Goal: Navigation & Orientation: Find specific page/section

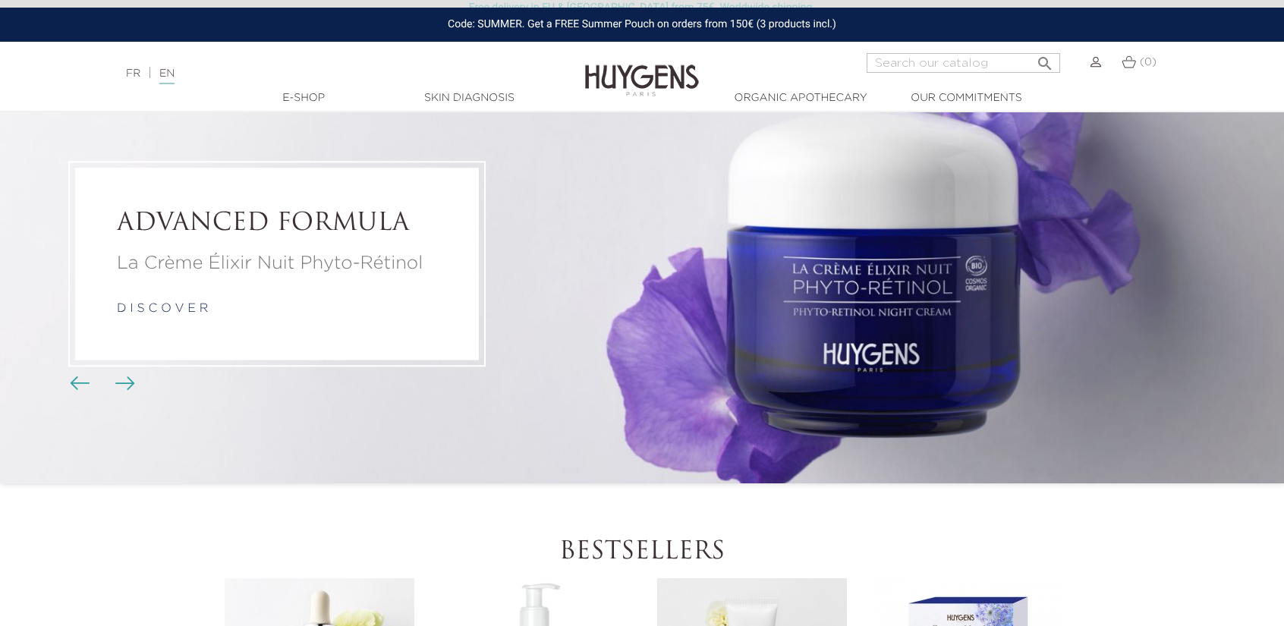
scroll to position [93, 0]
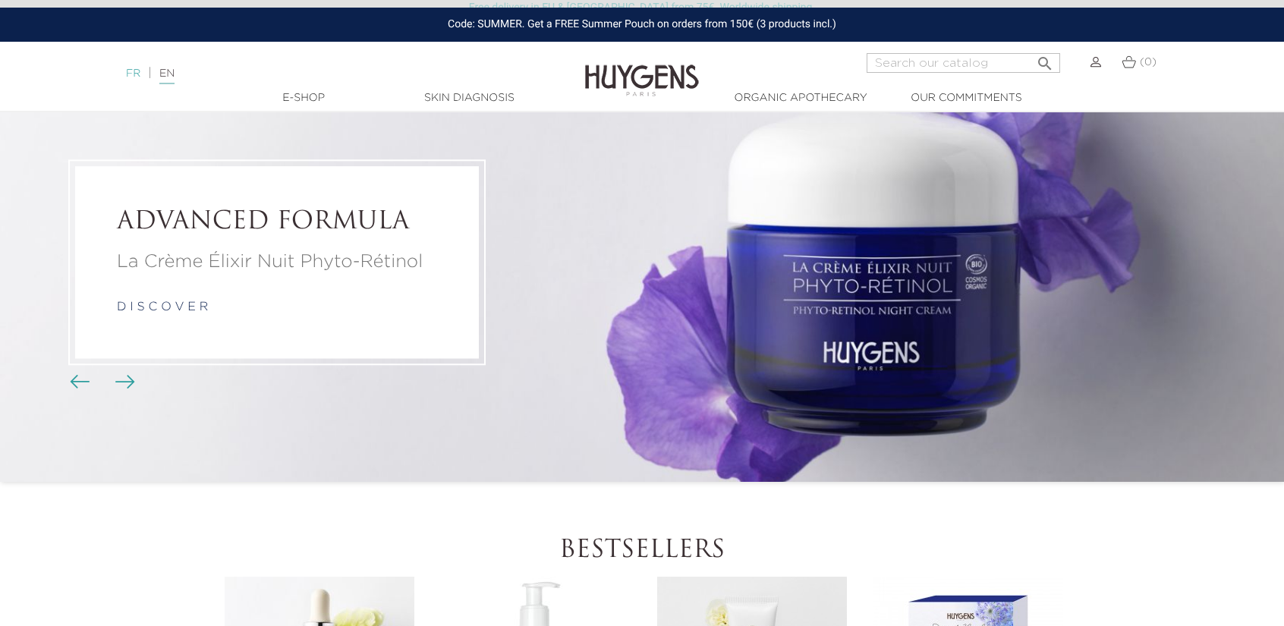
click at [130, 76] on link "FR" at bounding box center [133, 73] width 14 height 11
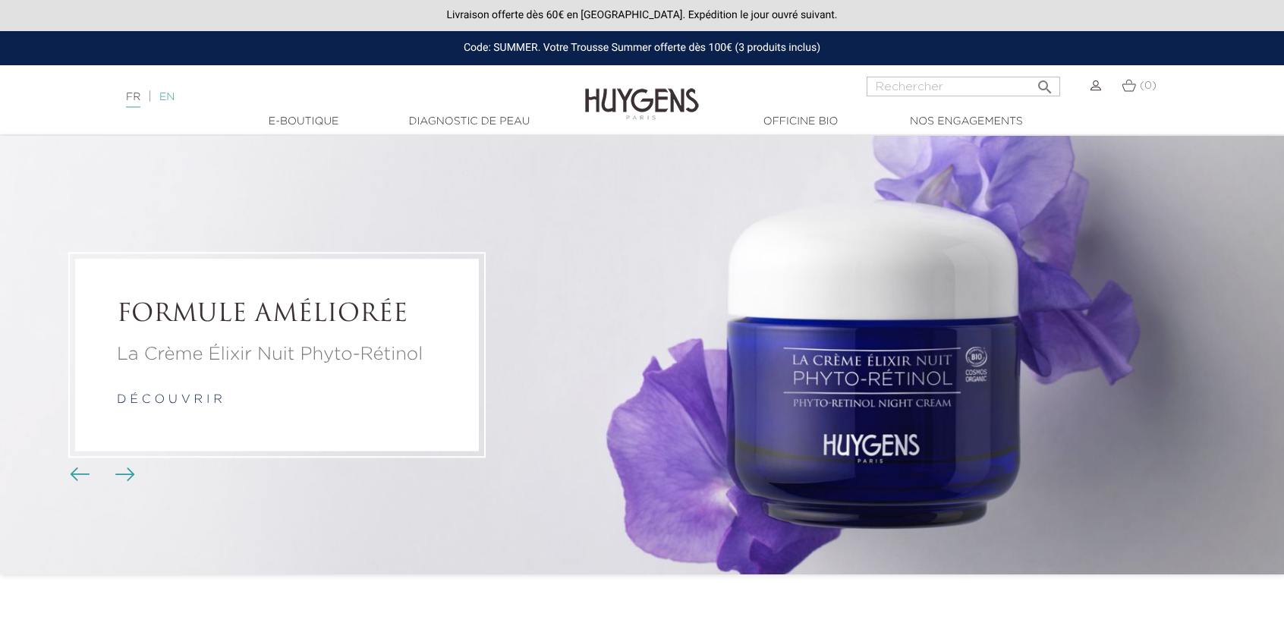
click at [172, 97] on link "EN" at bounding box center [166, 97] width 15 height 11
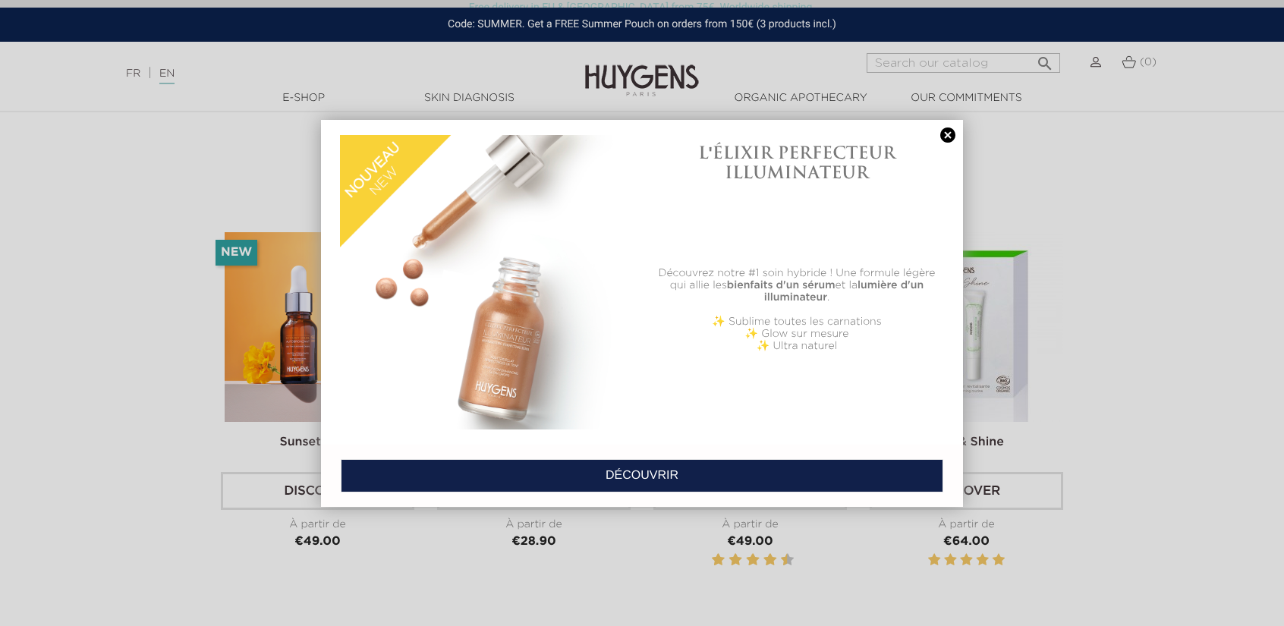
scroll to position [4506, 0]
click at [948, 135] on link at bounding box center [947, 136] width 21 height 16
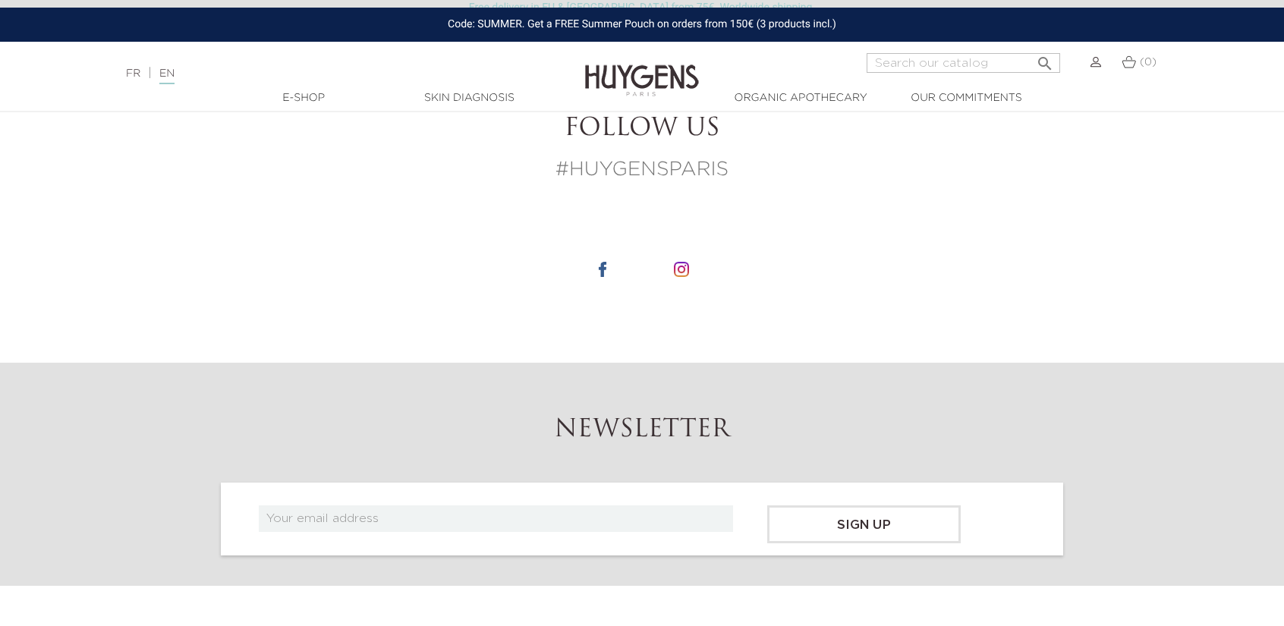
scroll to position [5625, 0]
